Goal: Transaction & Acquisition: Purchase product/service

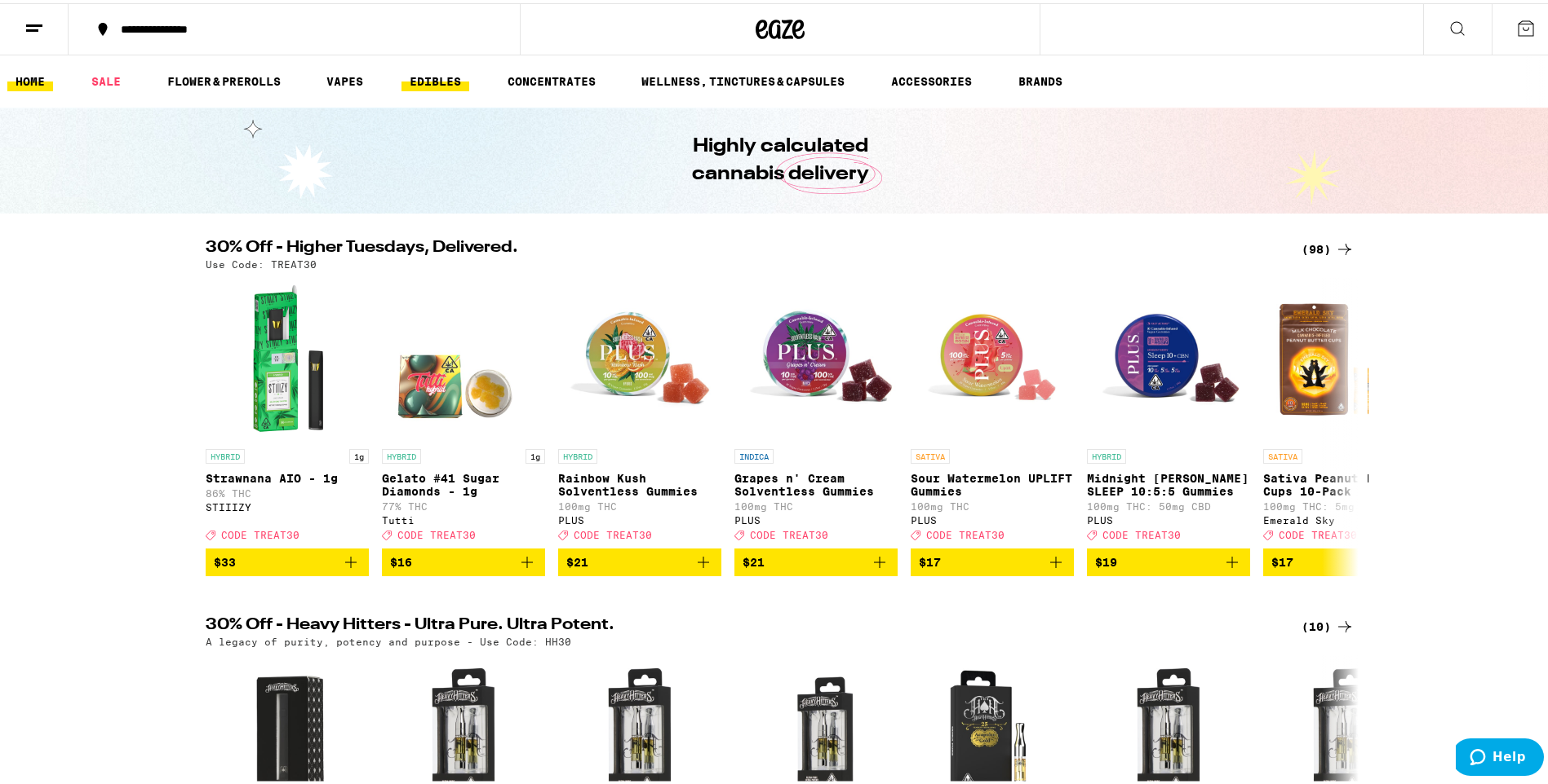
click at [439, 78] on link "EDIBLES" at bounding box center [435, 78] width 68 height 20
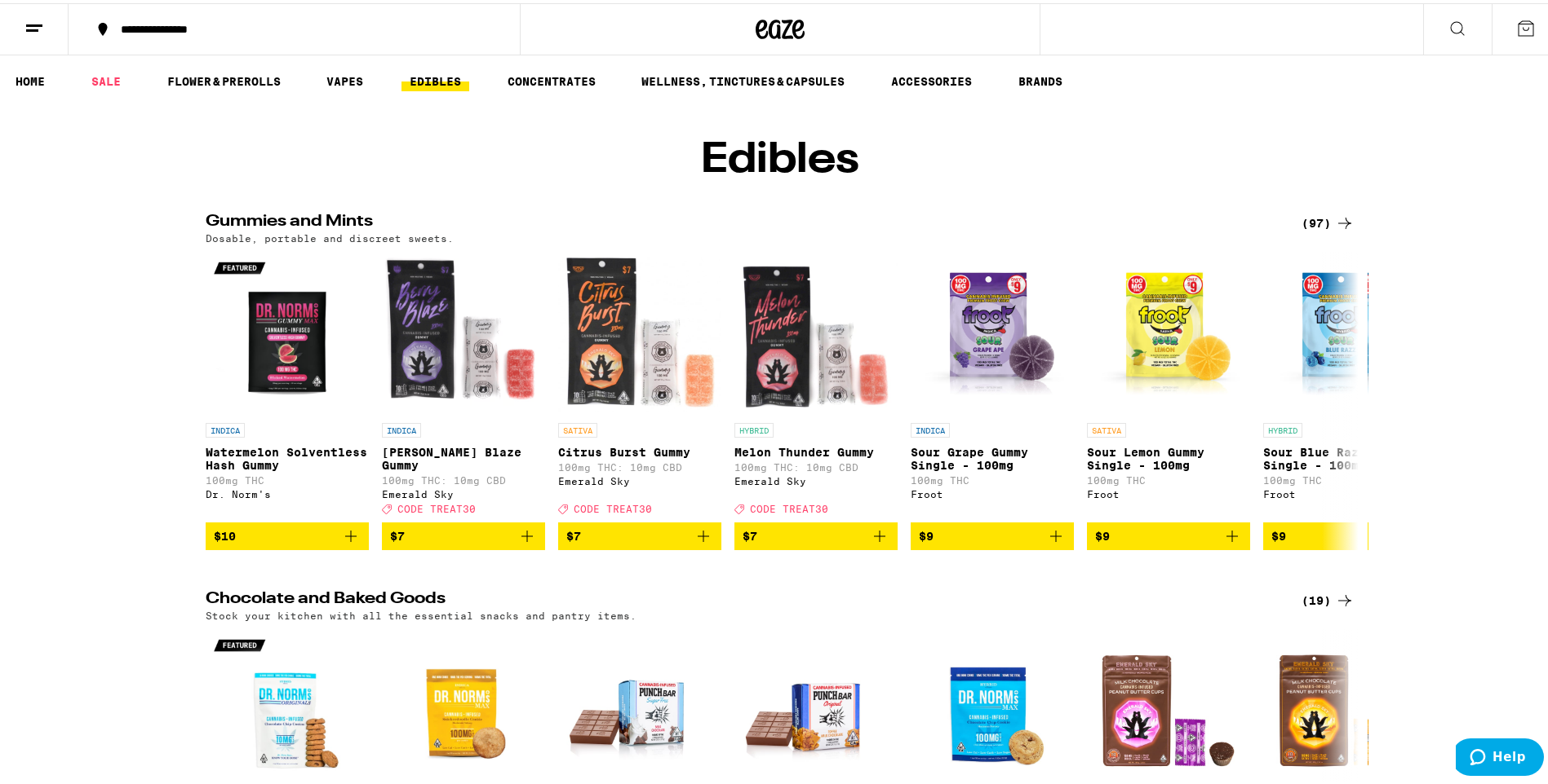
click at [1314, 230] on div "(97)" at bounding box center [1328, 220] width 53 height 20
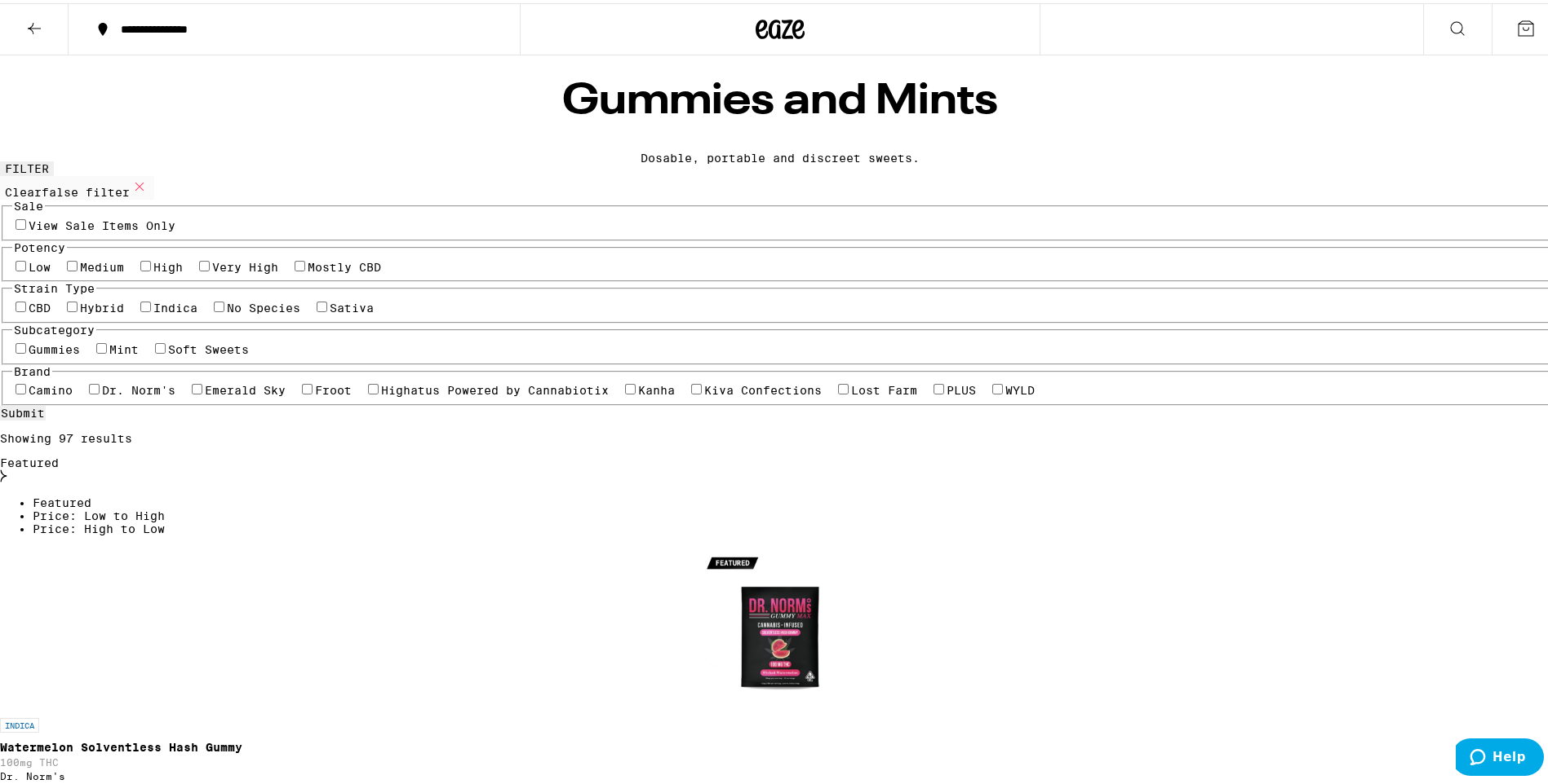
click at [365, 312] on label "Sativa" at bounding box center [351, 305] width 44 height 13
click at [328, 309] on input "Sativa" at bounding box center [322, 304] width 11 height 11
checkbox input "true"
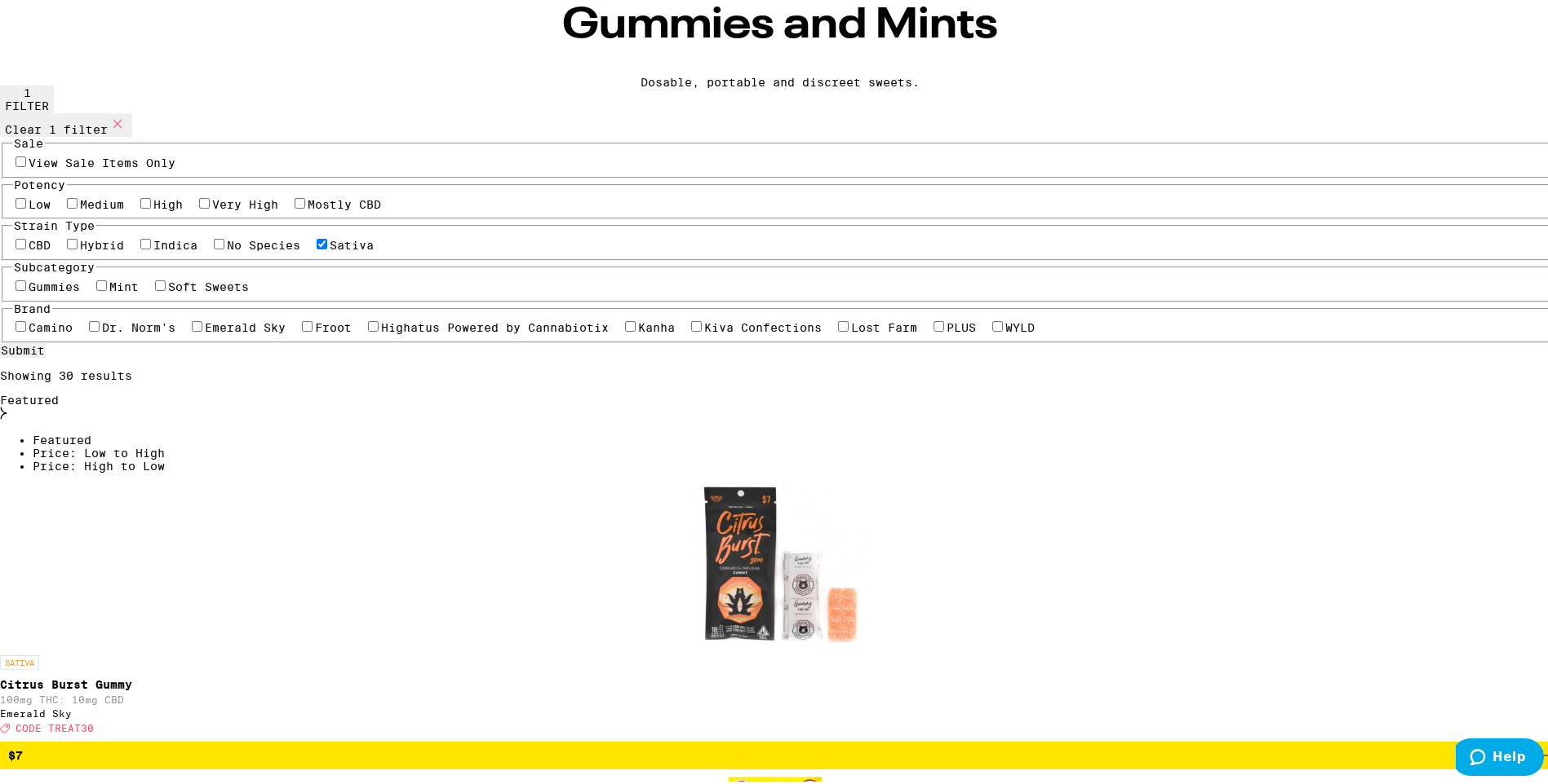
scroll to position [163, 0]
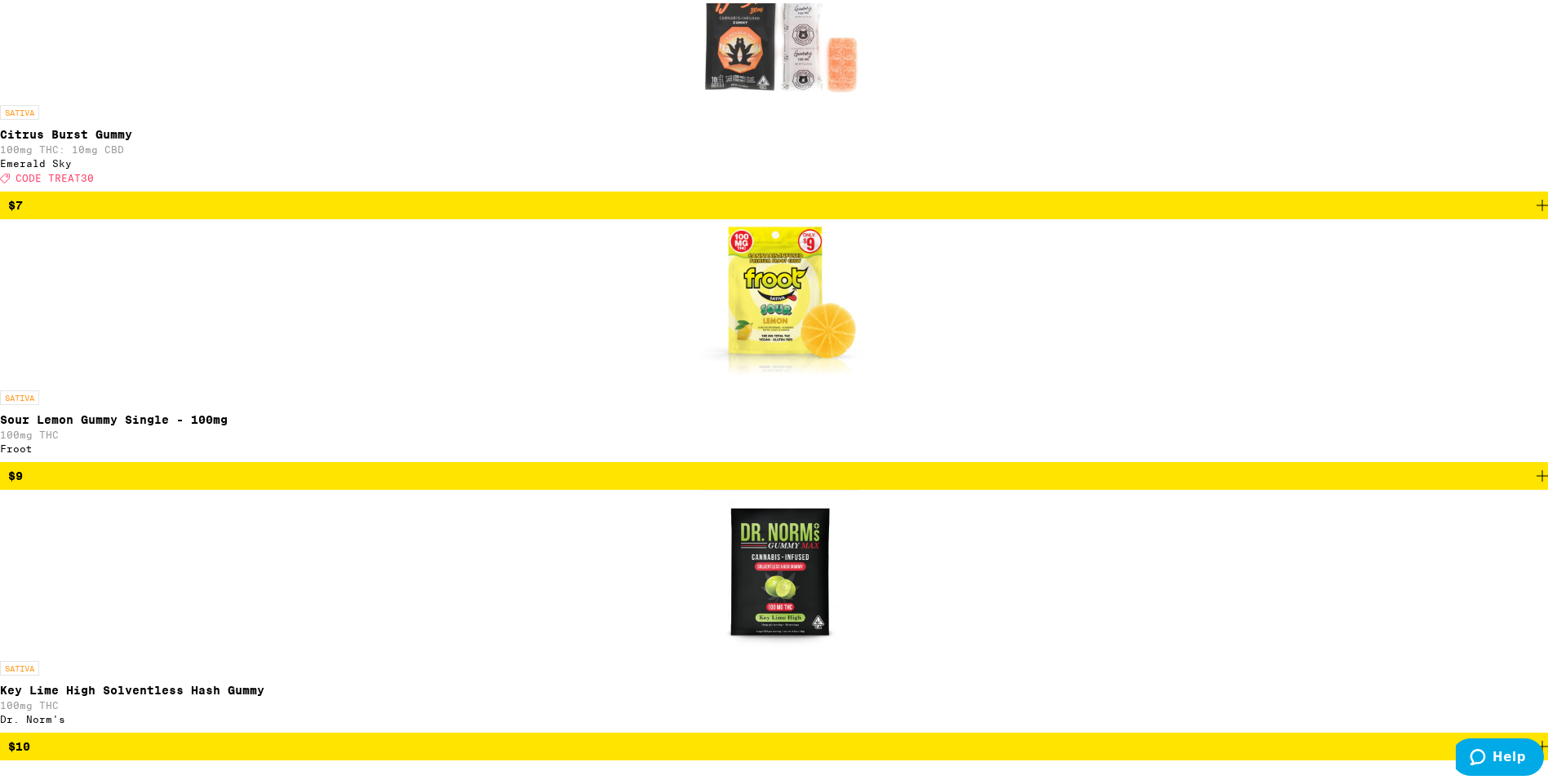
scroll to position [663, 0]
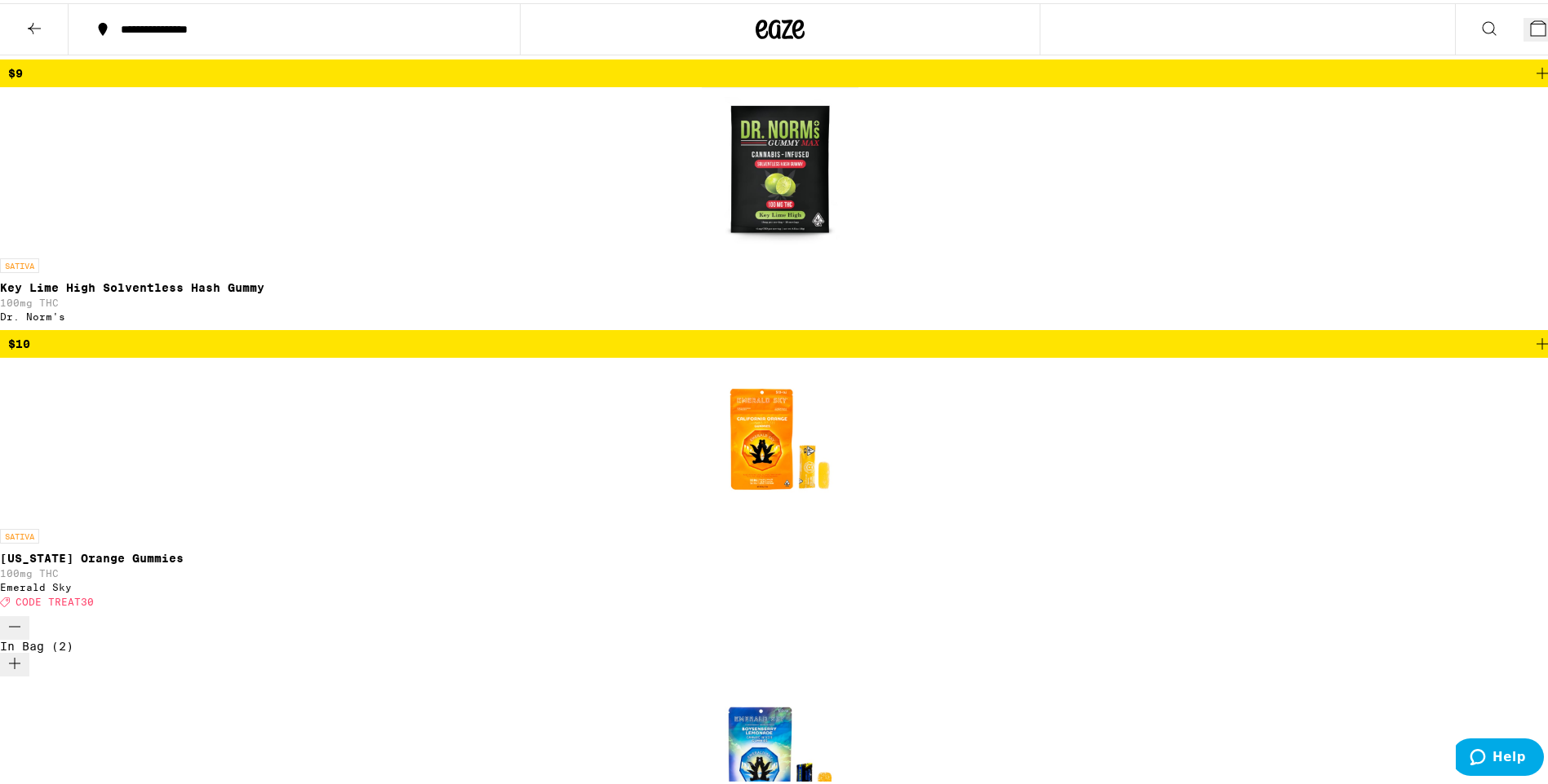
scroll to position [1033, 0]
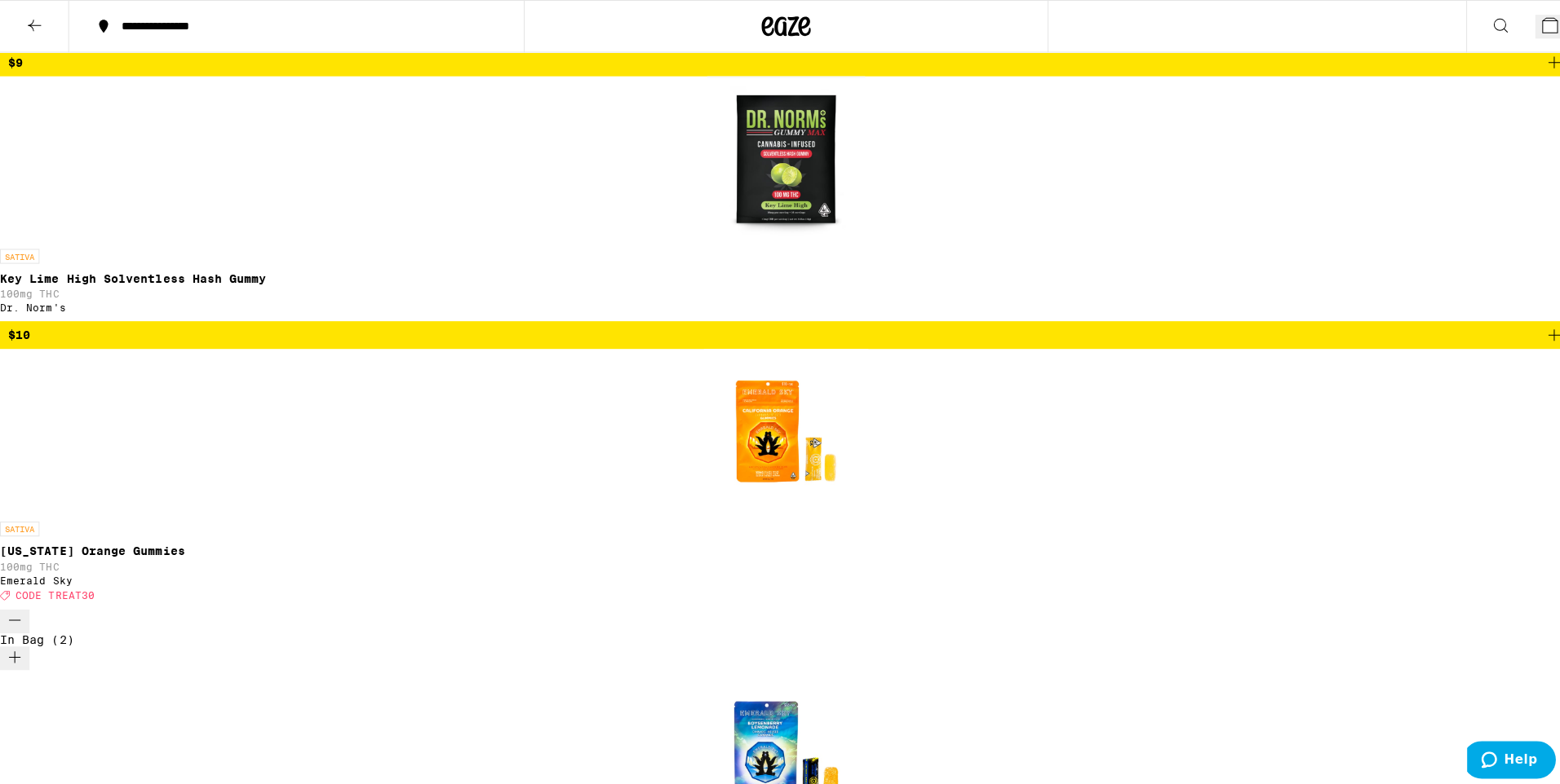
scroll to position [1074, 0]
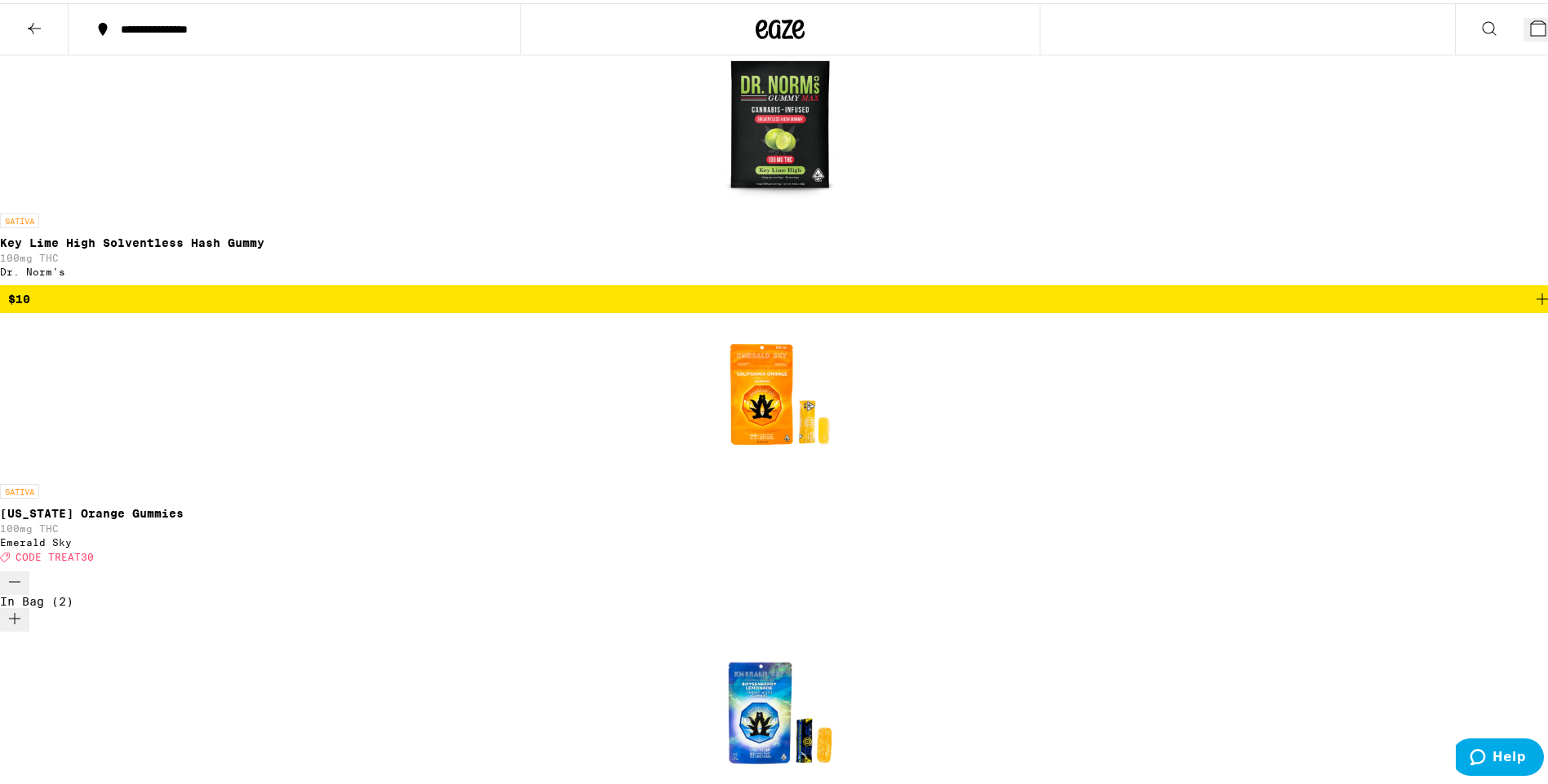
click at [1539, 33] on button "7" at bounding box center [1541, 27] width 37 height 24
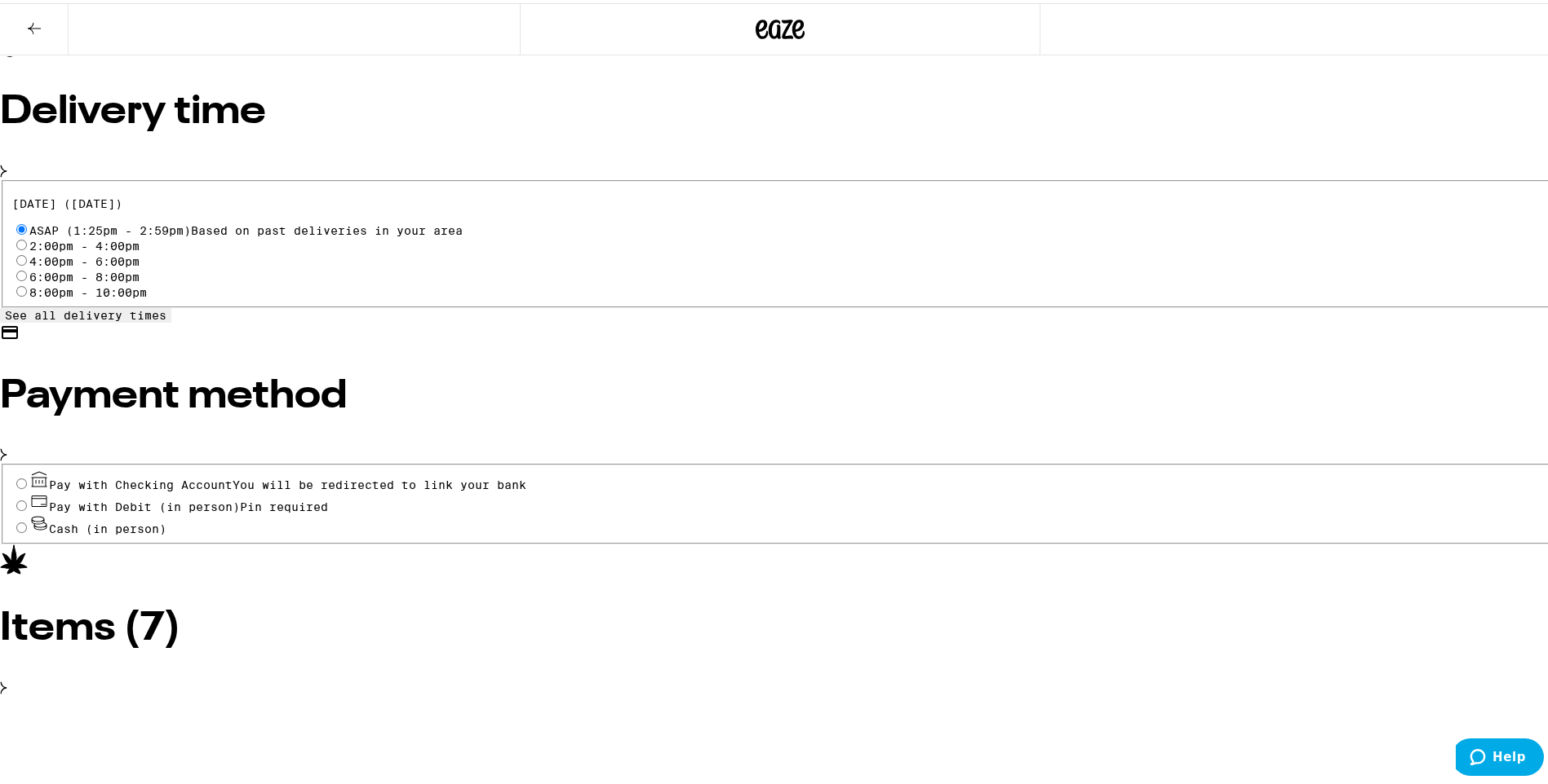
scroll to position [461, 0]
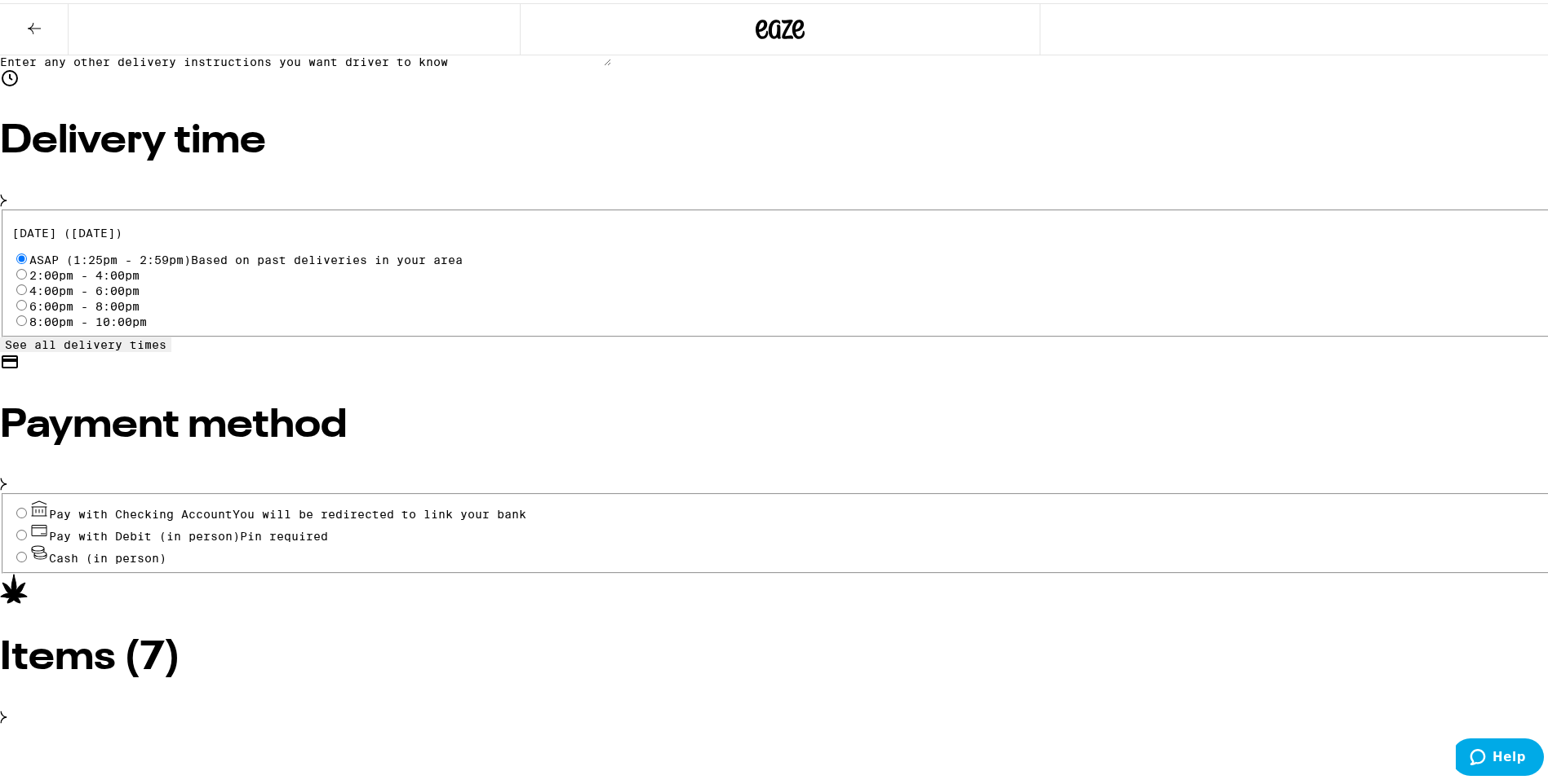
click at [18, 24] on button at bounding box center [34, 27] width 68 height 51
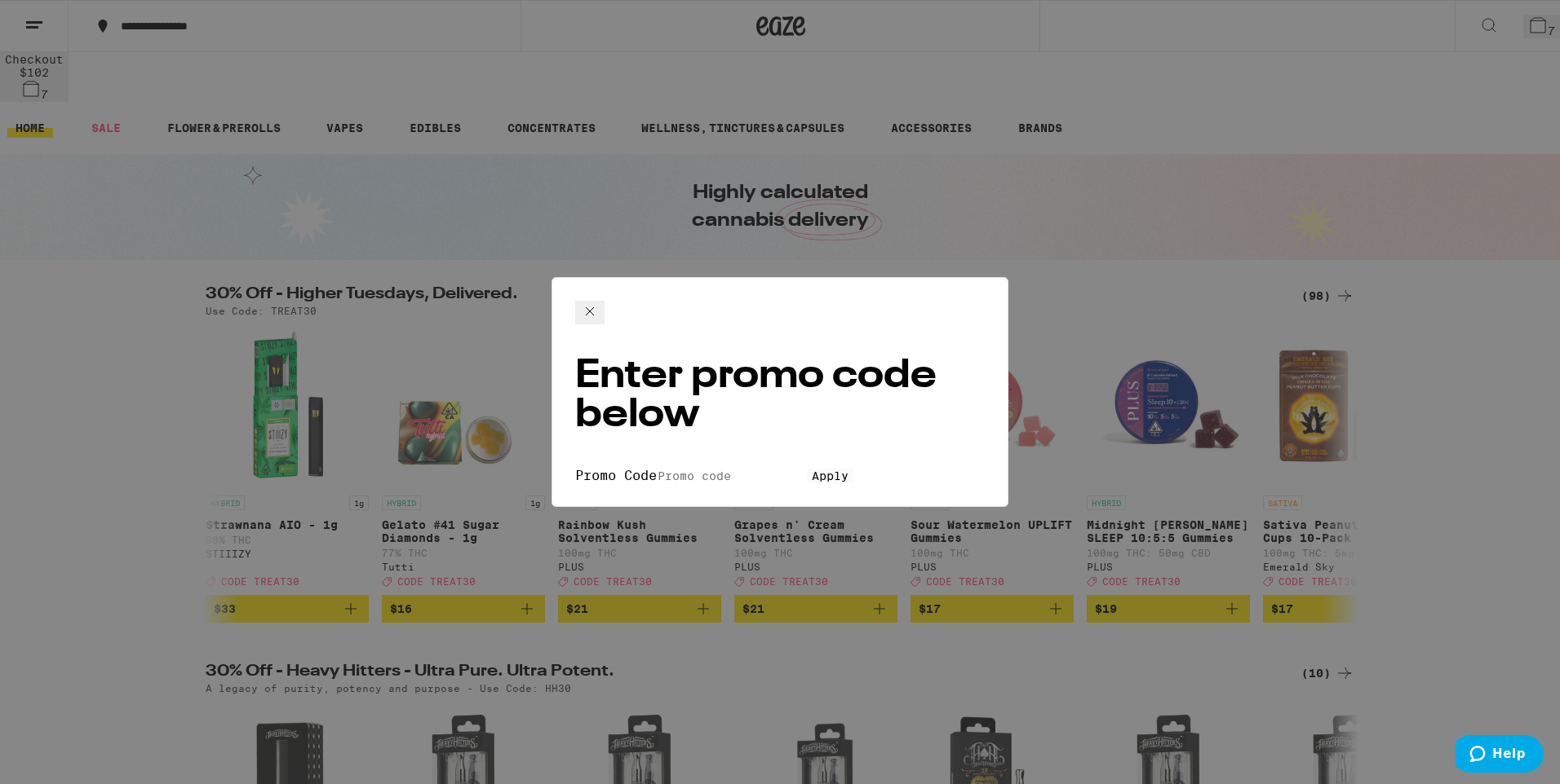
click at [753, 746] on div "Enter promo code below Promo Code Apply" at bounding box center [780, 392] width 1560 height 784
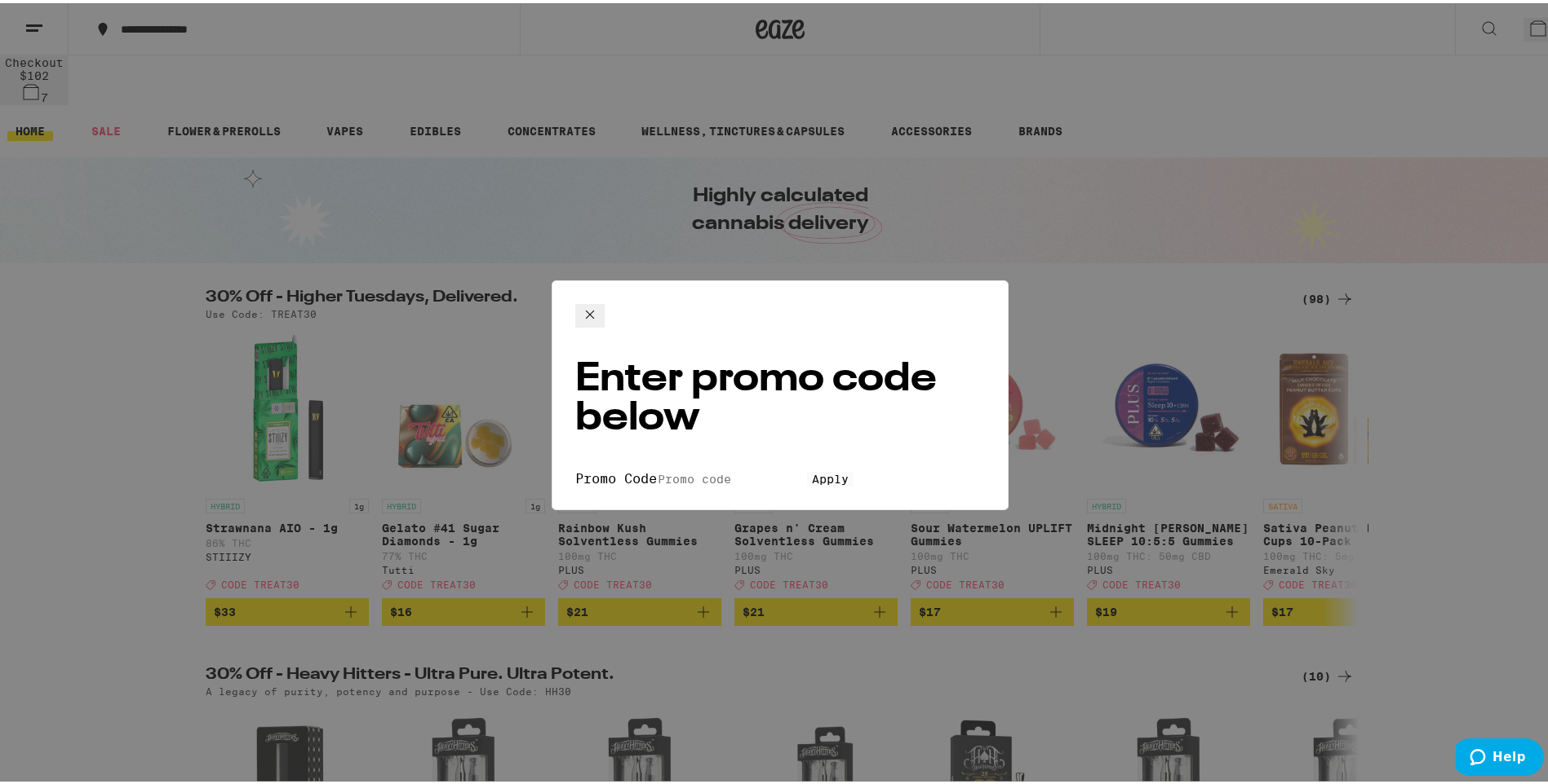
click at [657, 468] on input "Promo Code" at bounding box center [732, 475] width 150 height 15
type input "treat30"
click at [807, 468] on button "Apply" at bounding box center [830, 475] width 46 height 15
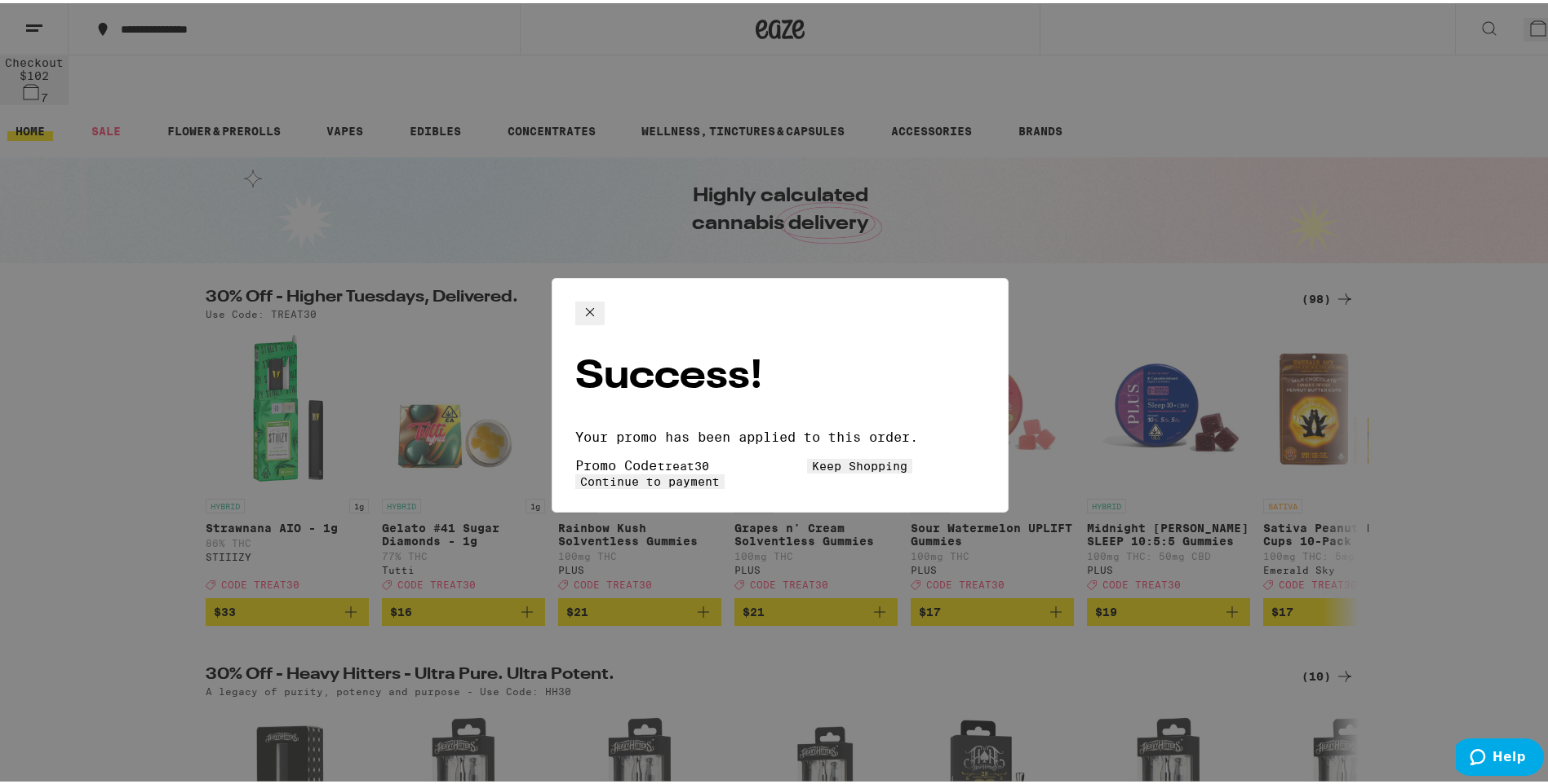
click at [719, 472] on span "Continue to payment" at bounding box center [649, 478] width 139 height 13
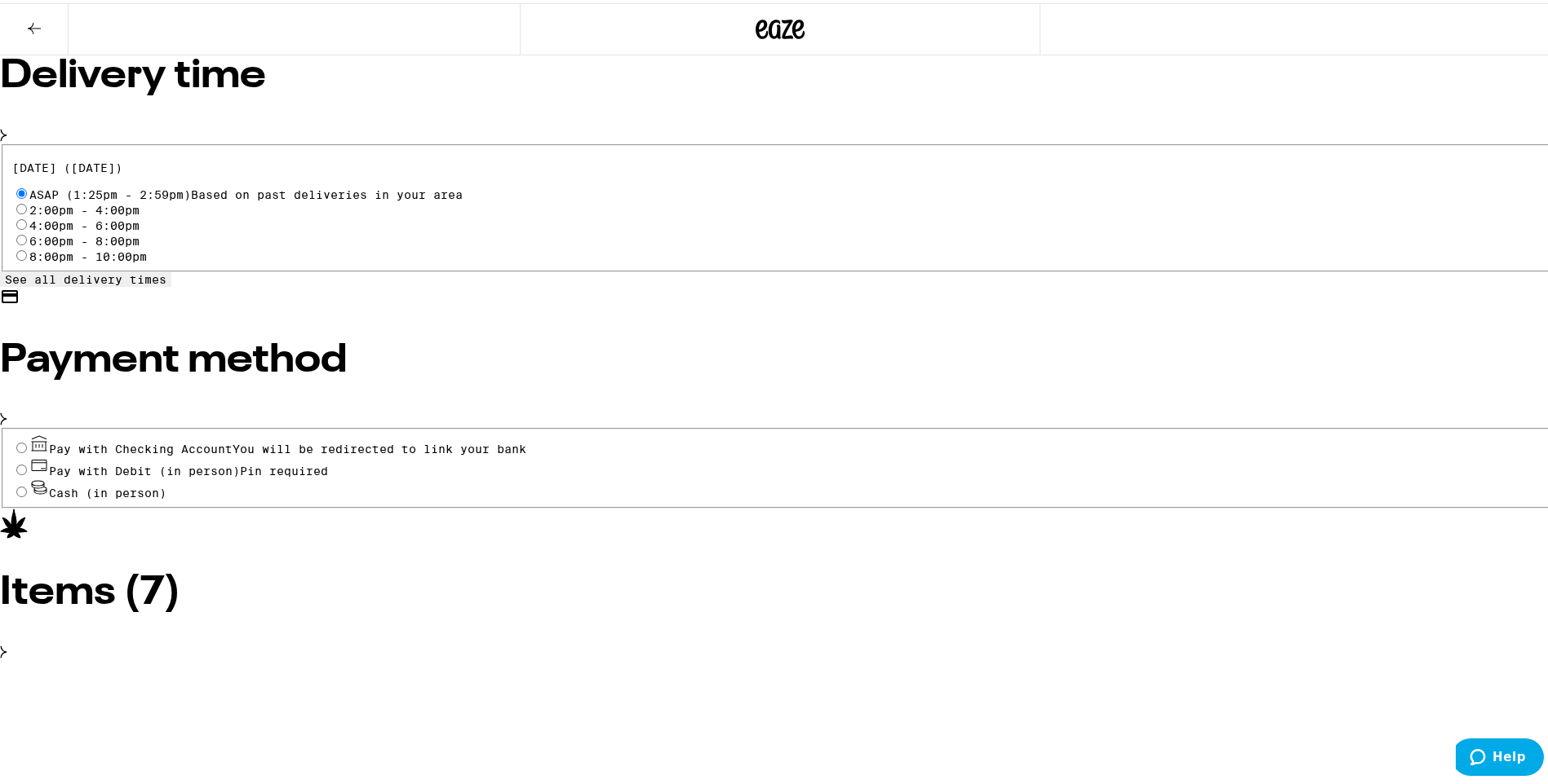
scroll to position [542, 0]
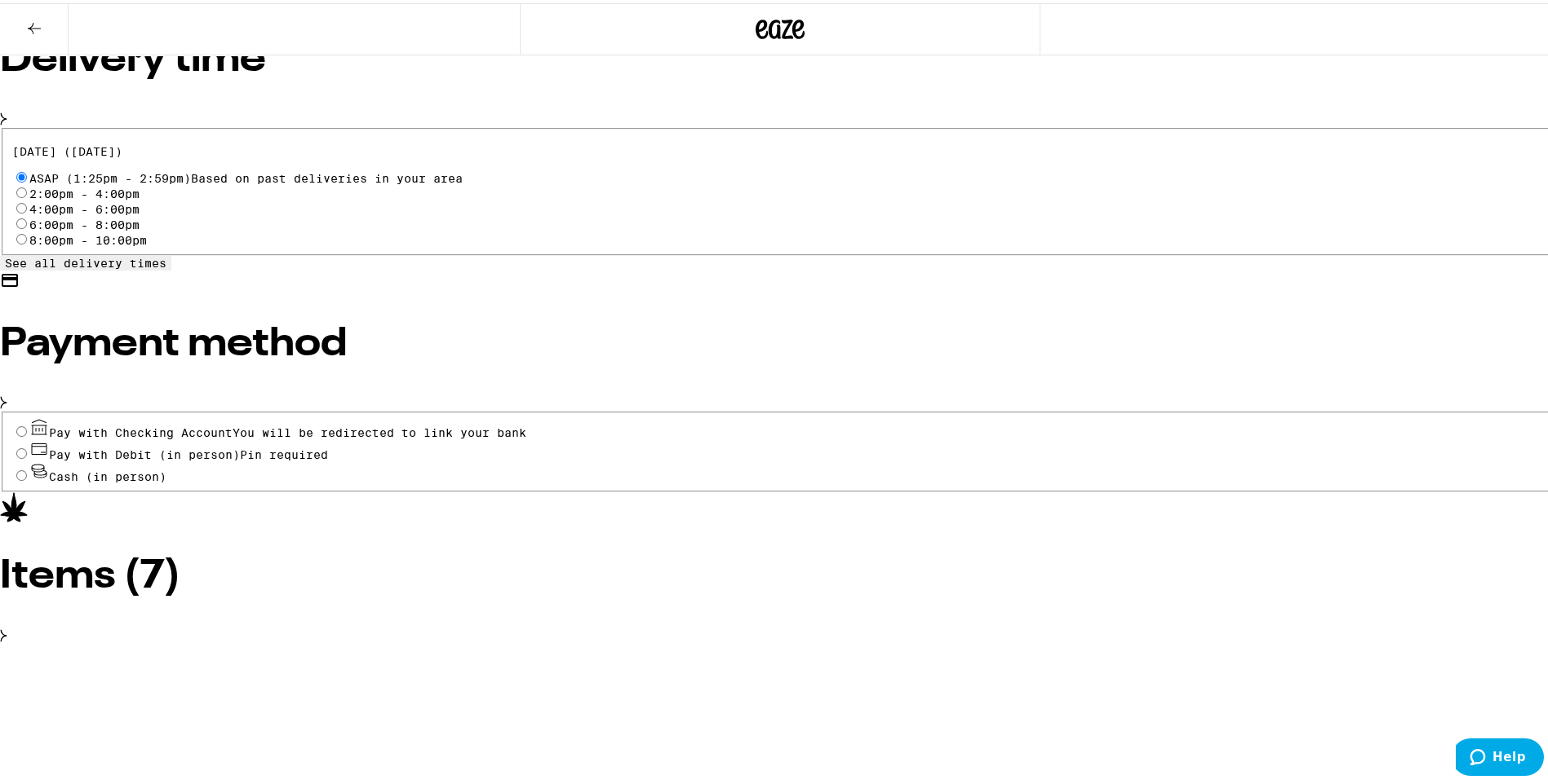
click at [27, 445] on input "Pay with Debit (in person) Pin required" at bounding box center [22, 450] width 11 height 11
radio input "true"
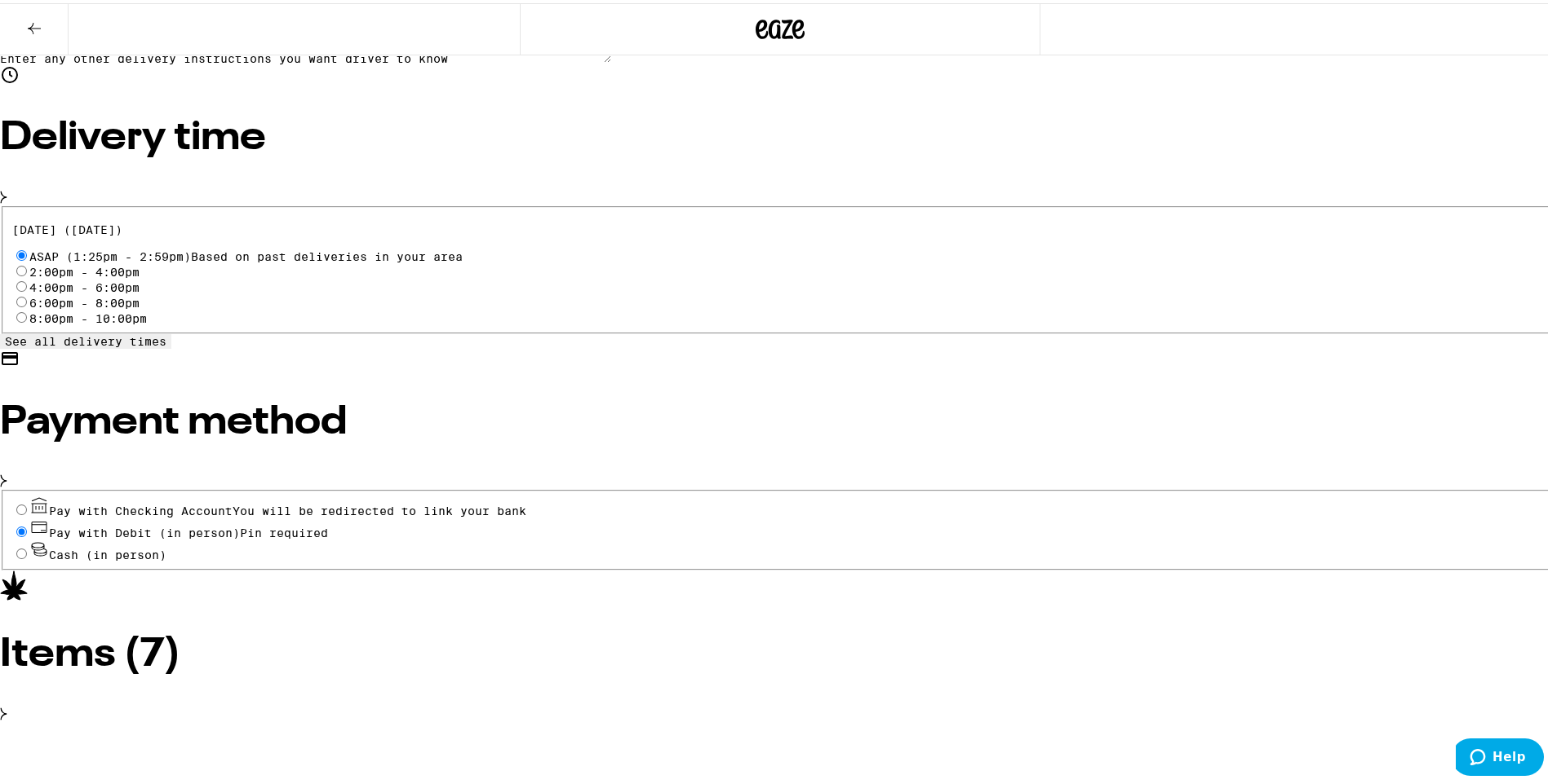
scroll to position [461, 0]
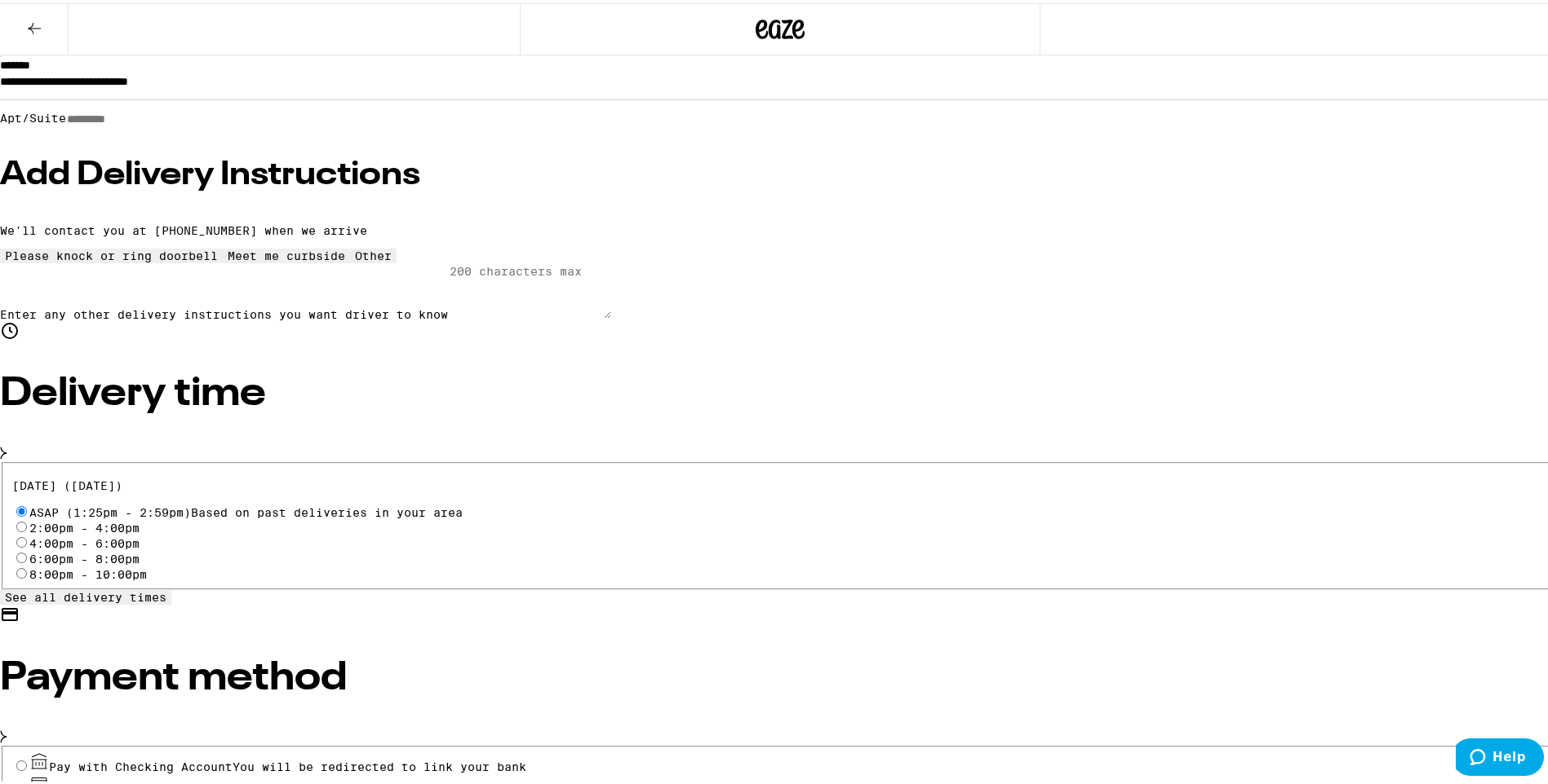
scroll to position [203, 0]
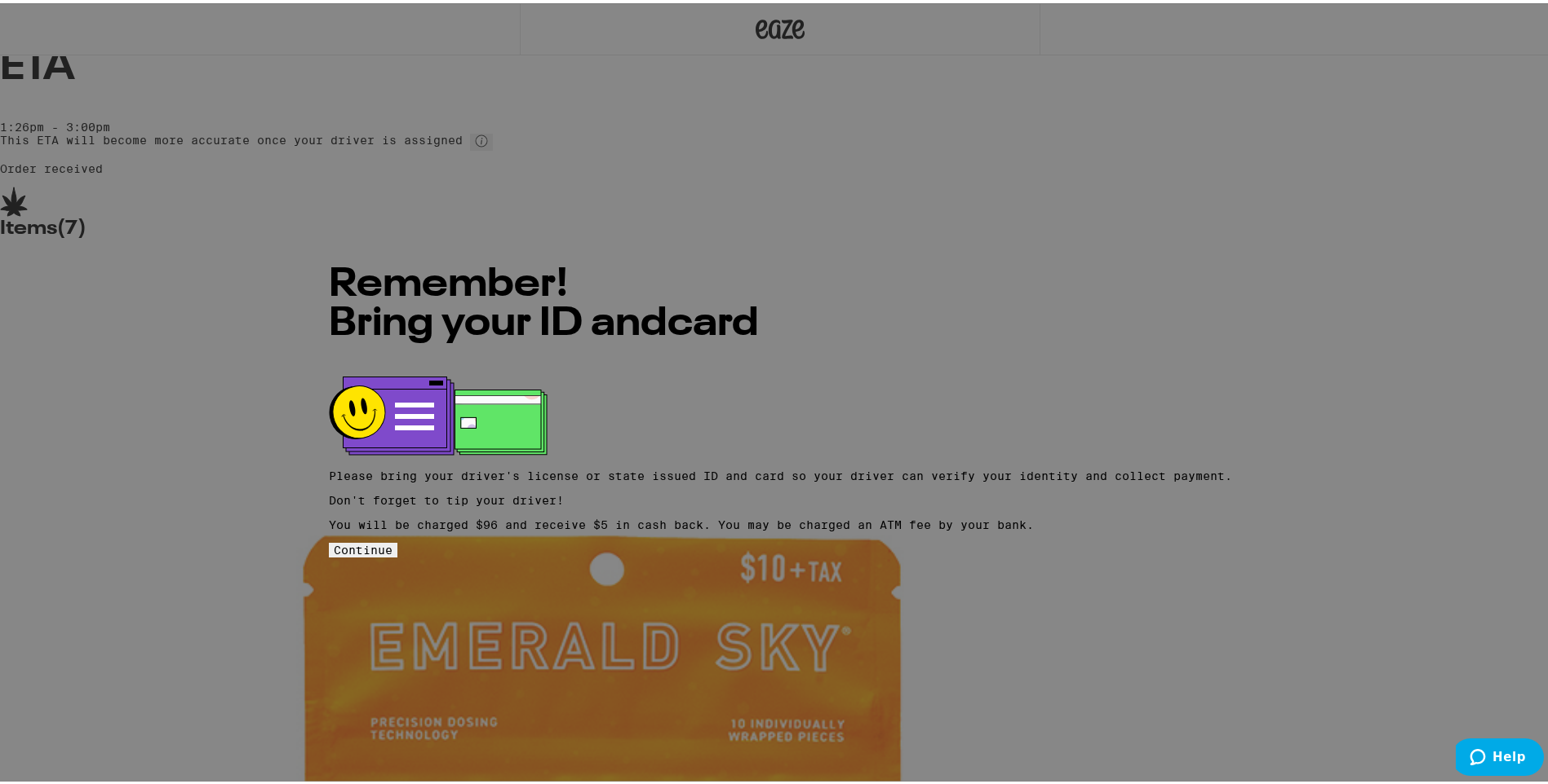
click at [393, 545] on span "Continue" at bounding box center [363, 546] width 59 height 13
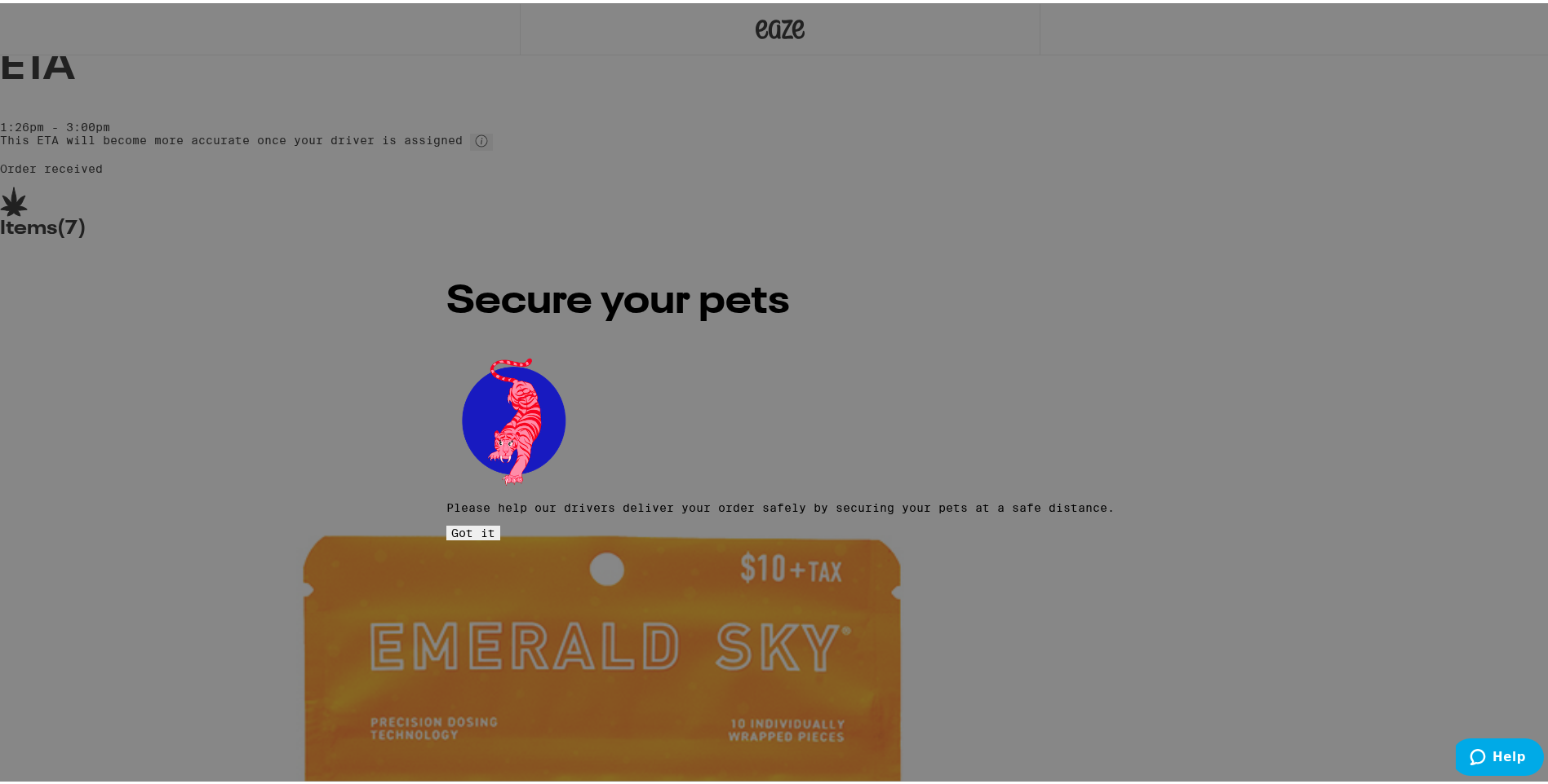
click at [500, 523] on button "Got it" at bounding box center [473, 530] width 54 height 15
